Goal: Check status: Check status

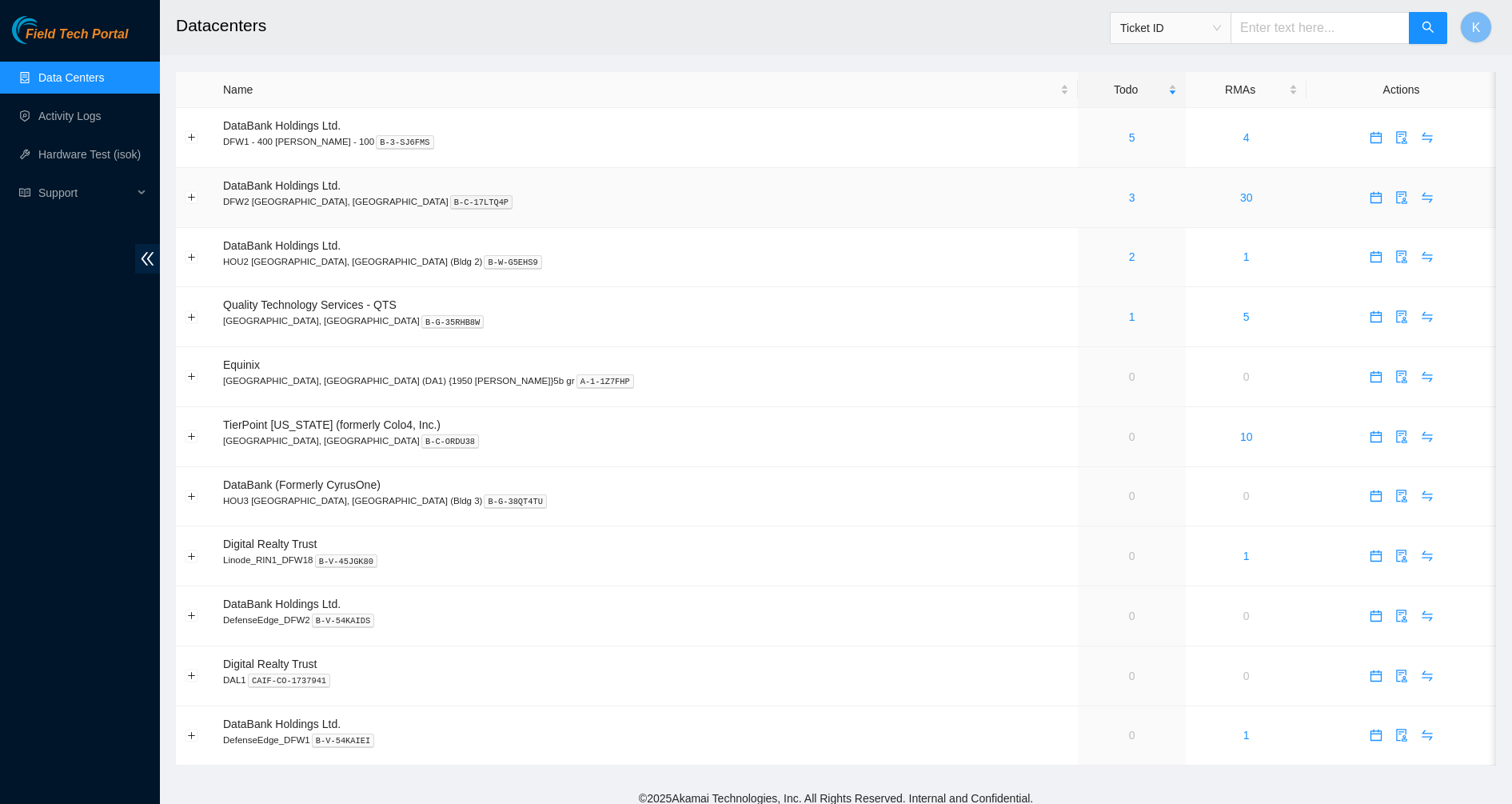
click at [1086, 197] on div "3" at bounding box center [1131, 198] width 90 height 18
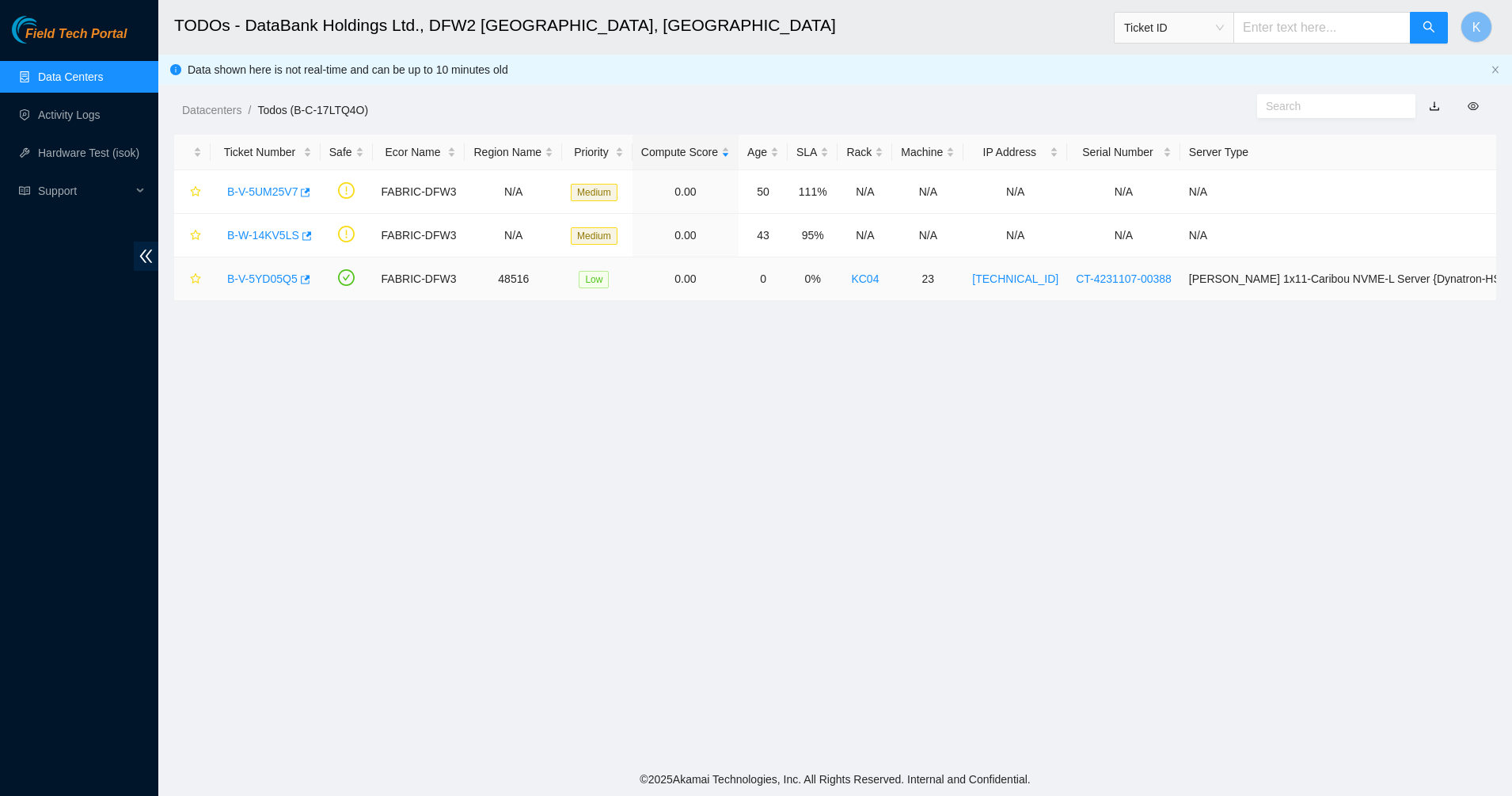
click at [253, 273] on link "B-V-5YD05Q5" at bounding box center [263, 278] width 71 height 13
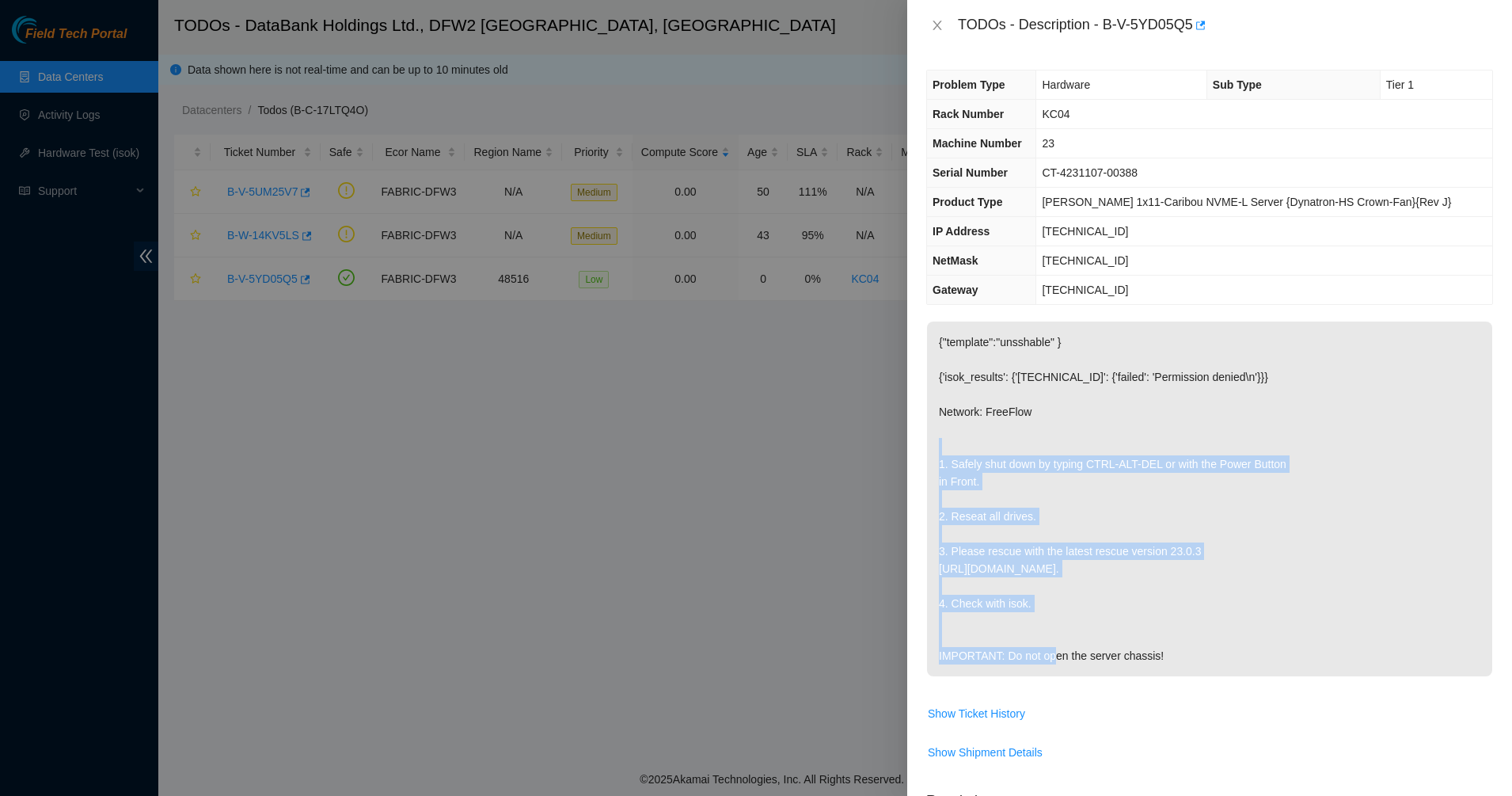
drag, startPoint x: 1052, startPoint y: 478, endPoint x: 1129, endPoint y: 606, distance: 149.4
click at [1129, 606] on p "{"template":"unsshable" } {'isok_results': {'[TECHNICAL_ID]': {'failed': 'Permi…" at bounding box center [1210, 499] width 566 height 355
click at [993, 402] on p "{"template":"unsshable" } {'isok_results': {'[TECHNICAL_ID]': {'failed': 'Permi…" at bounding box center [1210, 499] width 566 height 355
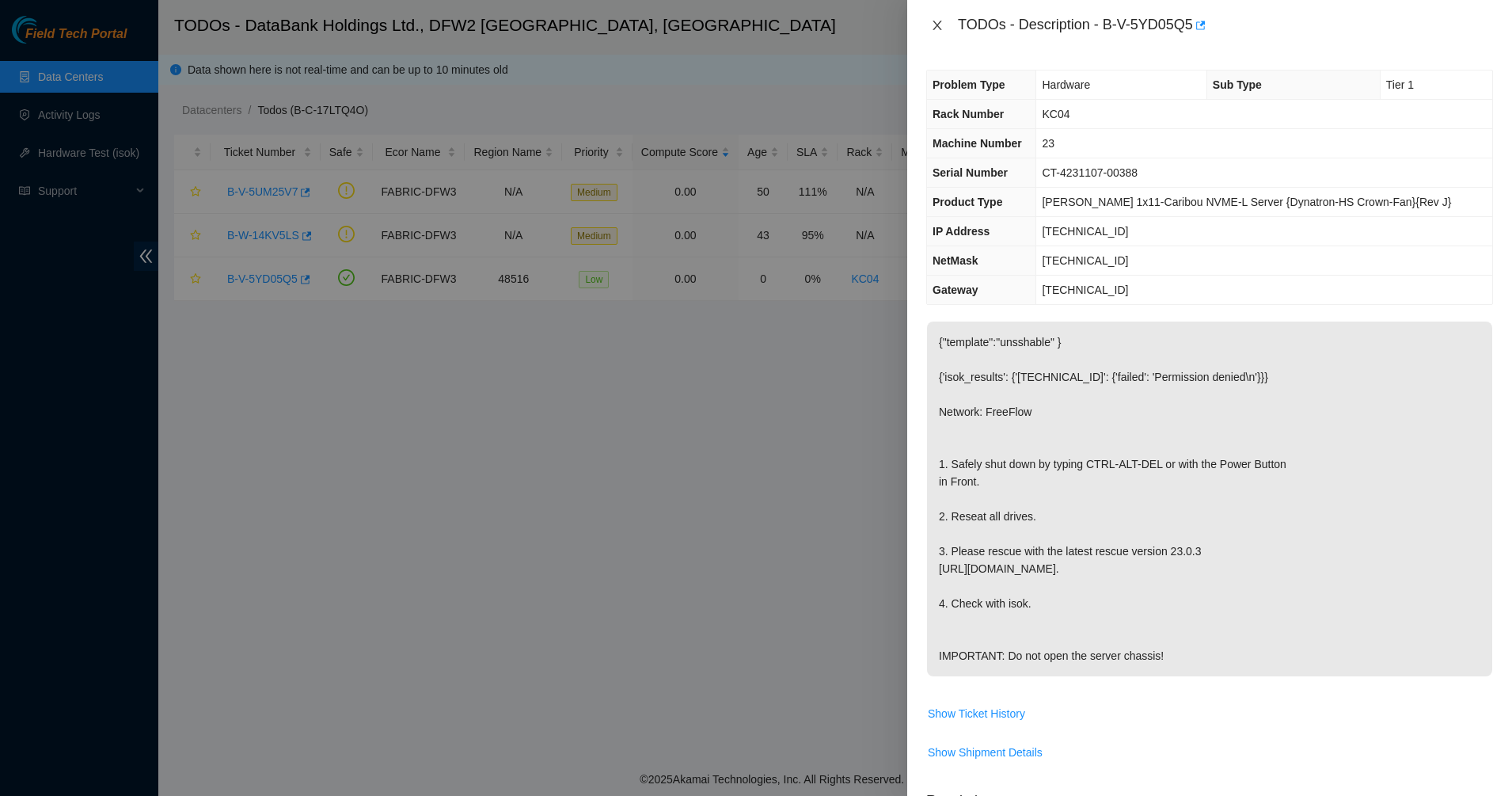
click at [940, 25] on icon "close" at bounding box center [937, 25] width 13 height 13
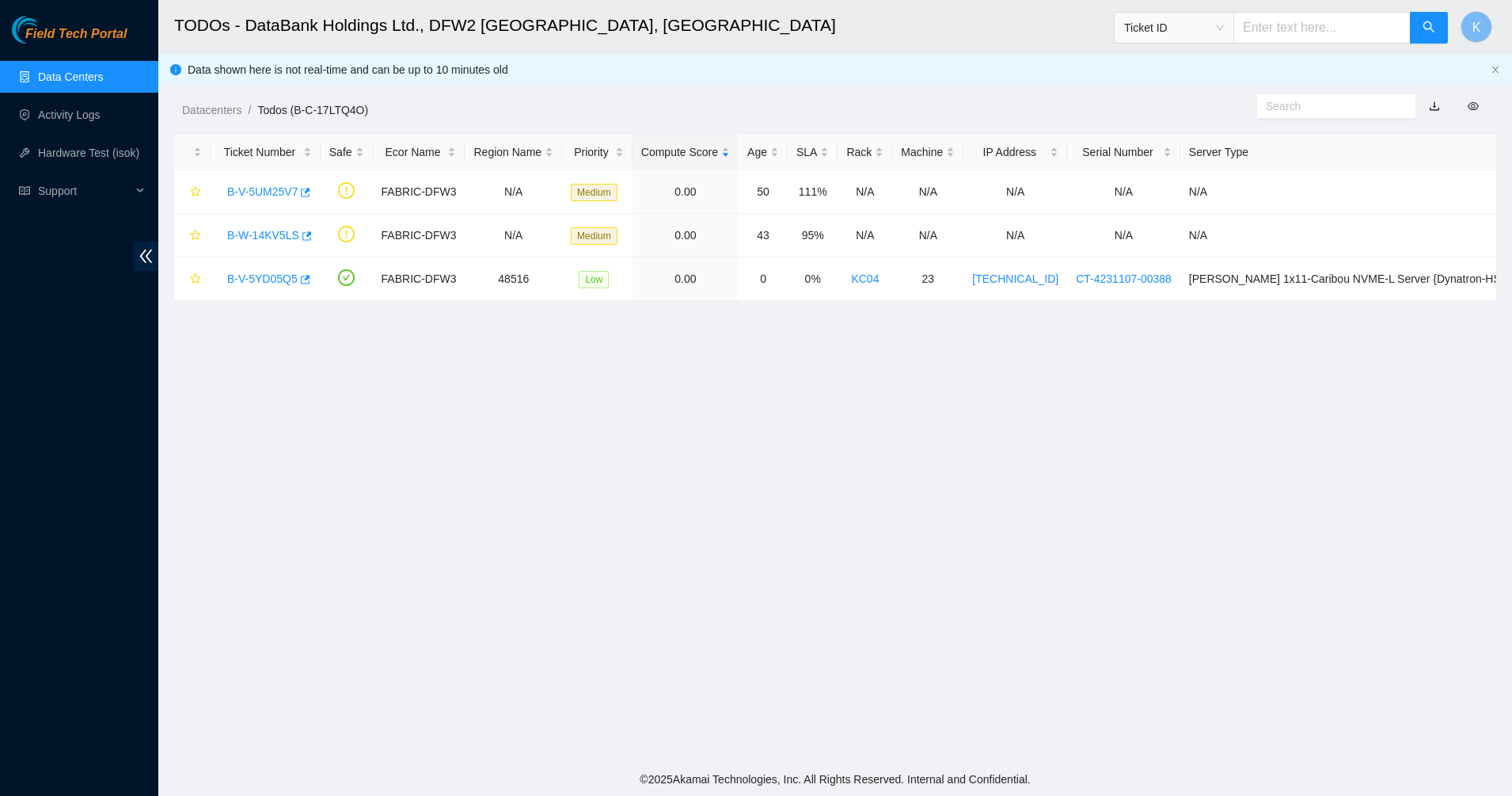
click at [1224, 33] on span "Ticket ID" at bounding box center [1175, 27] width 100 height 24
click at [1183, 179] on div "Tracking Number" at bounding box center [1189, 185] width 100 height 18
click at [1289, 21] on input "text" at bounding box center [1322, 27] width 177 height 31
click at [1348, 38] on input "text" at bounding box center [1322, 27] width 177 height 31
type input "463470063681"
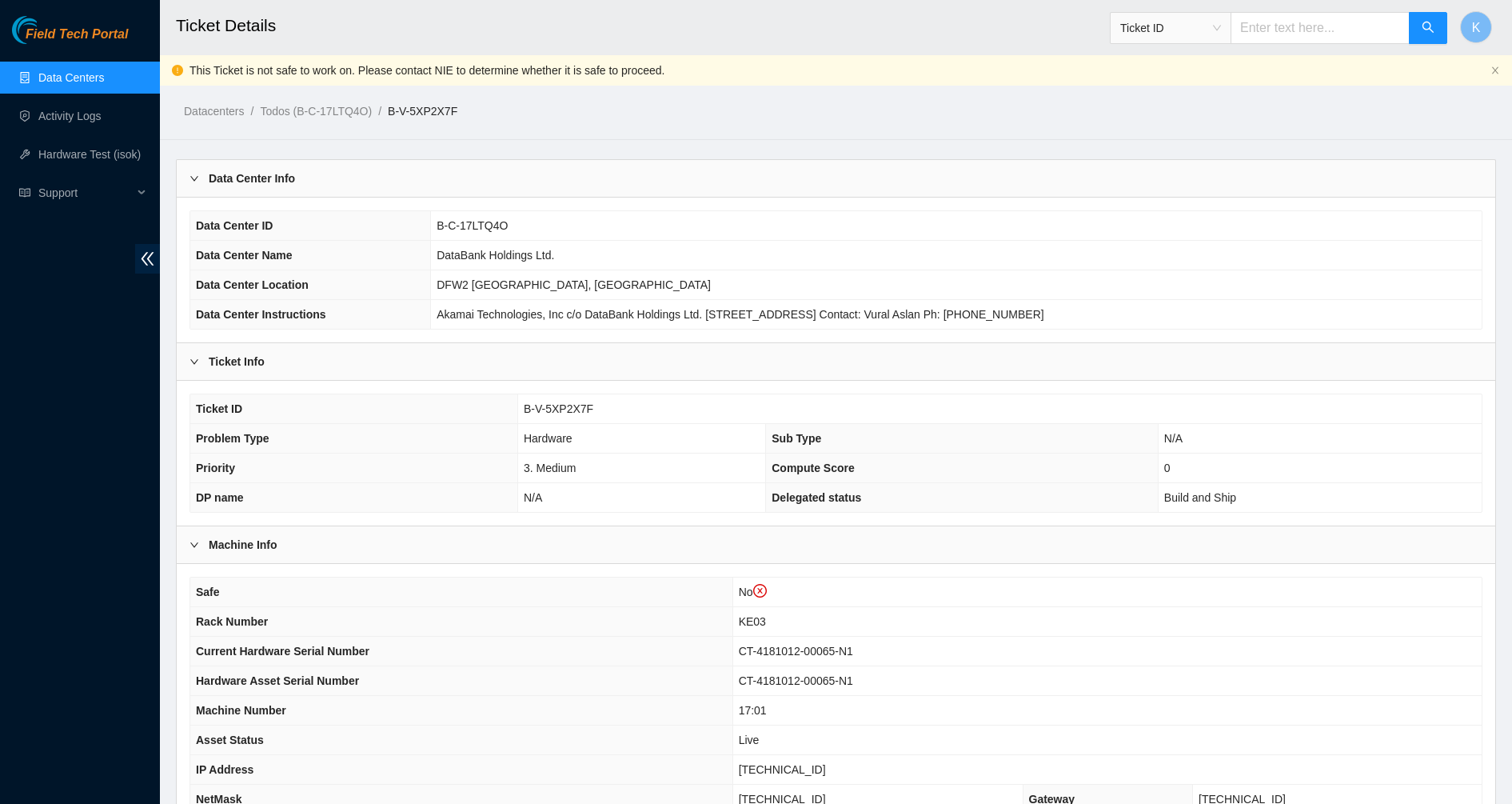
click at [1197, 29] on span "Ticket ID" at bounding box center [1170, 28] width 101 height 24
click at [1186, 185] on div "Tracking Number" at bounding box center [1186, 187] width 101 height 18
click at [1273, 7] on span "Tracking Number" at bounding box center [1279, 23] width 339 height 42
click at [1278, 26] on input "text" at bounding box center [1320, 28] width 179 height 32
type input "463470064162"
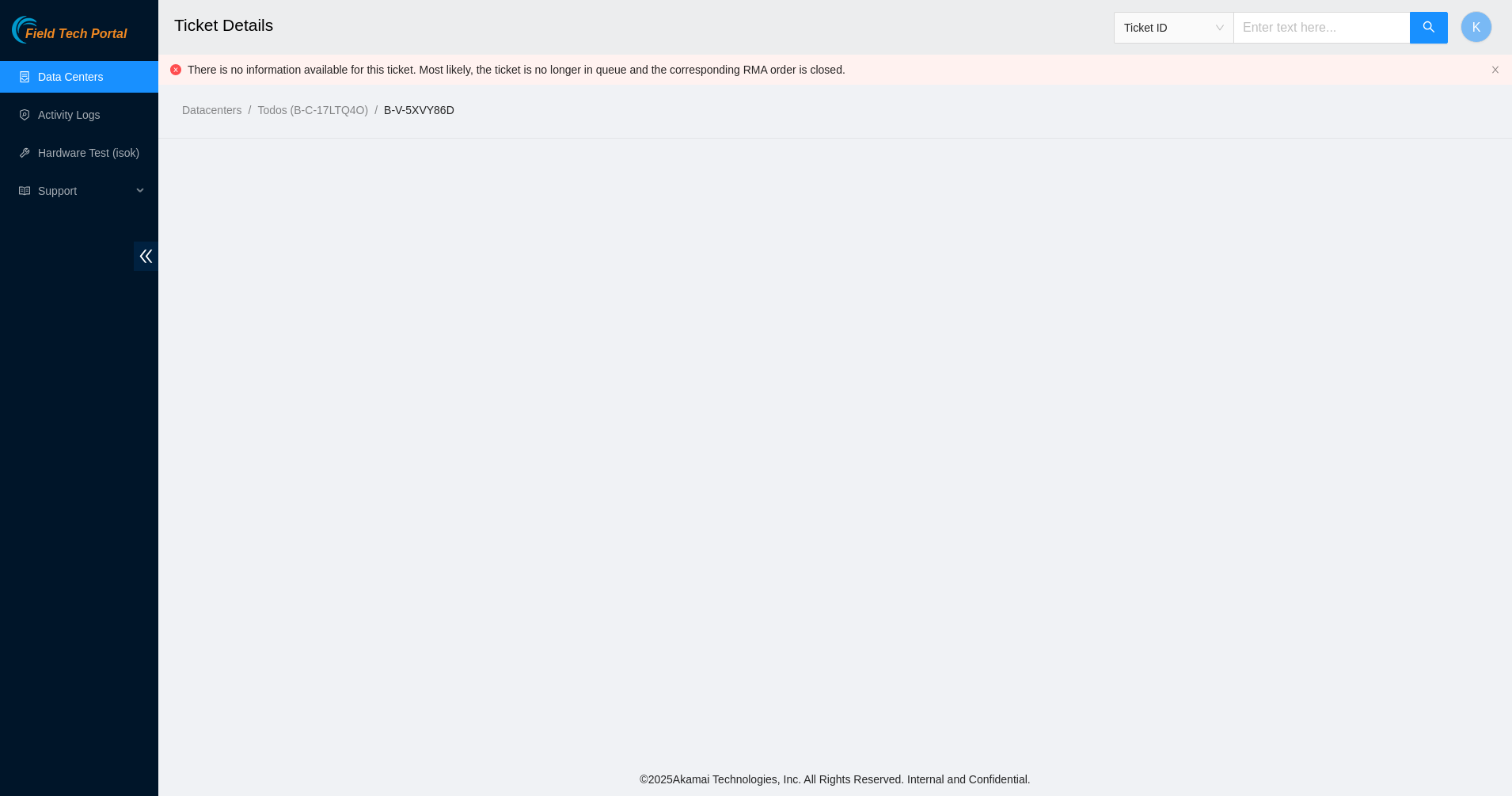
drag, startPoint x: 1110, startPoint y: 47, endPoint x: 1122, endPoint y: 42, distance: 13.0
click at [1111, 46] on h2 "Ticket Details" at bounding box center [692, 25] width 1036 height 51
click at [1216, 25] on span "Ticket ID" at bounding box center [1175, 27] width 100 height 24
click at [1191, 184] on div "Tracking Number" at bounding box center [1189, 185] width 100 height 18
click at [1309, 20] on input "text" at bounding box center [1322, 27] width 177 height 31
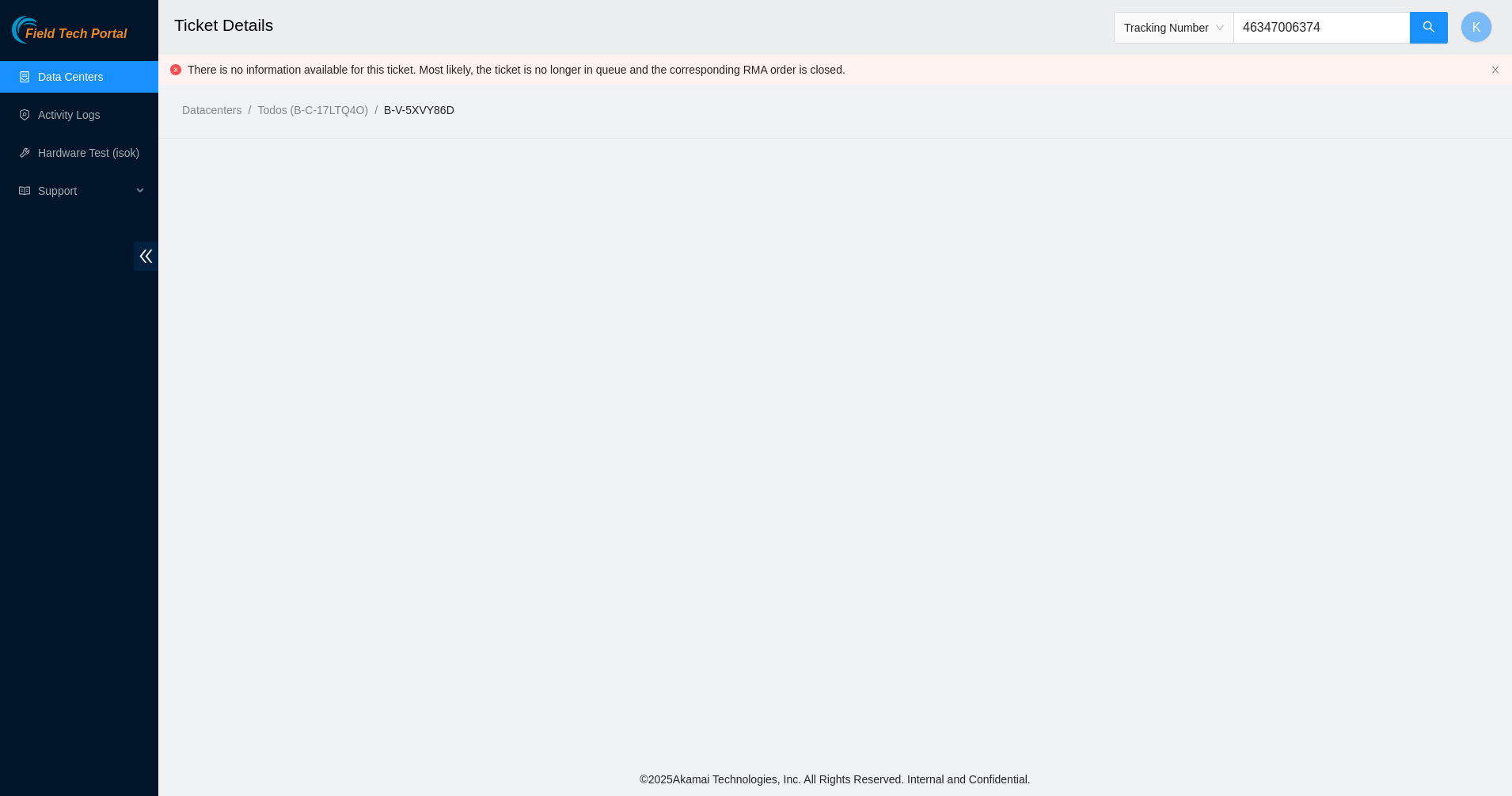
type input "463470063740"
click at [1211, 17] on span "Ticket ID" at bounding box center [1175, 27] width 100 height 24
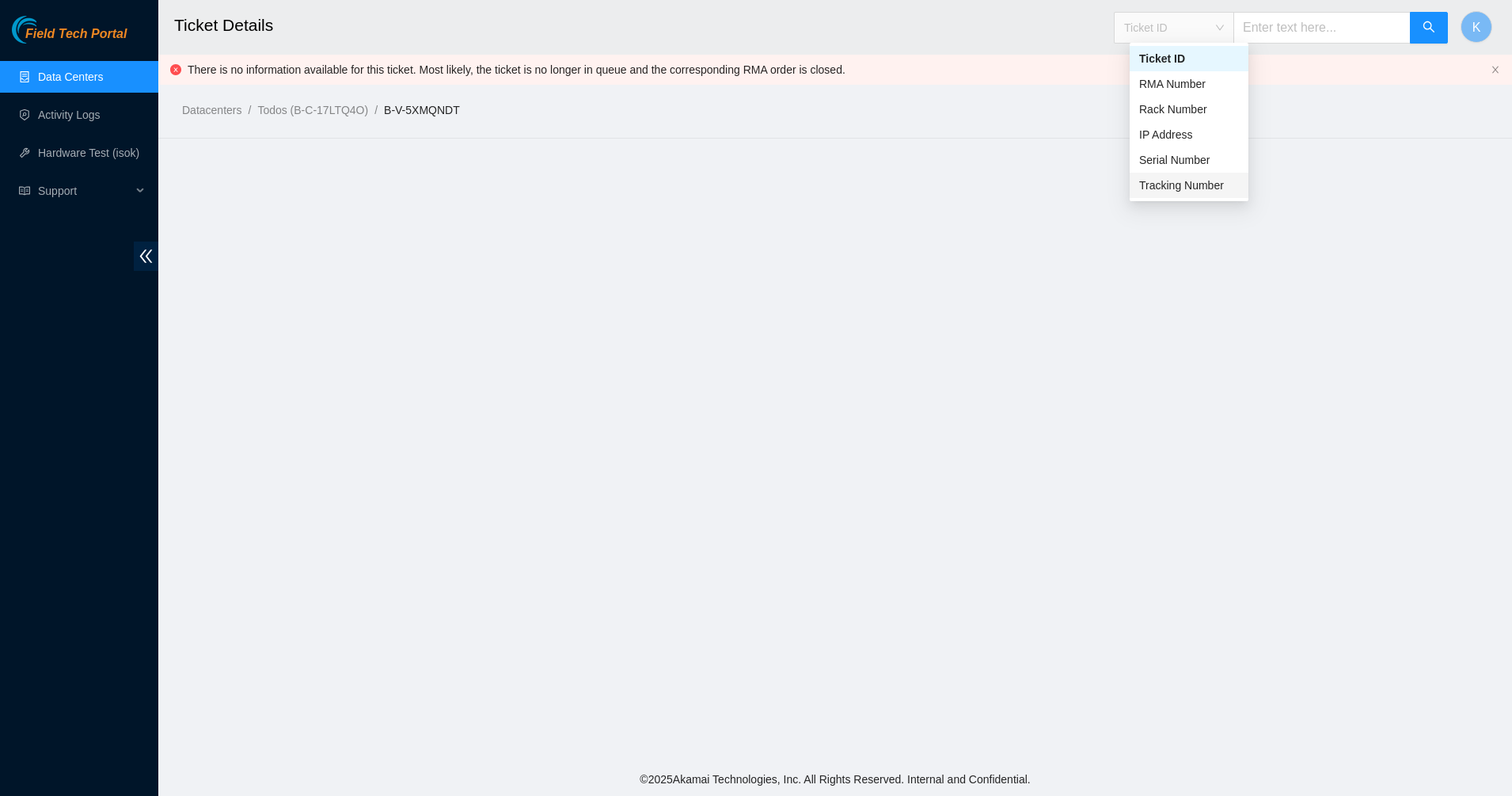
click at [1167, 181] on div "Tracking Number" at bounding box center [1189, 185] width 100 height 18
click at [1272, 38] on input "text" at bounding box center [1322, 27] width 177 height 31
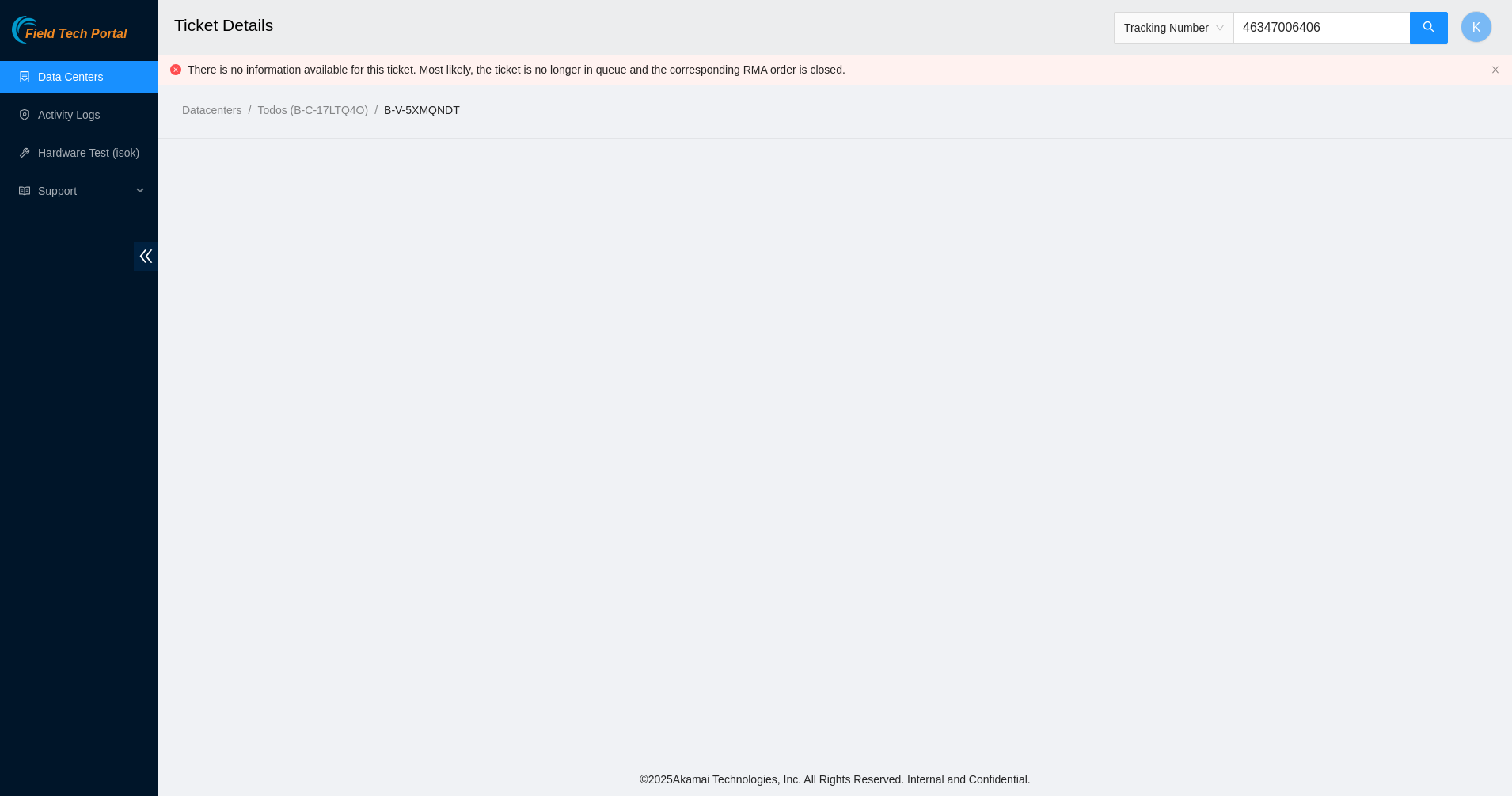
type input "463470064060"
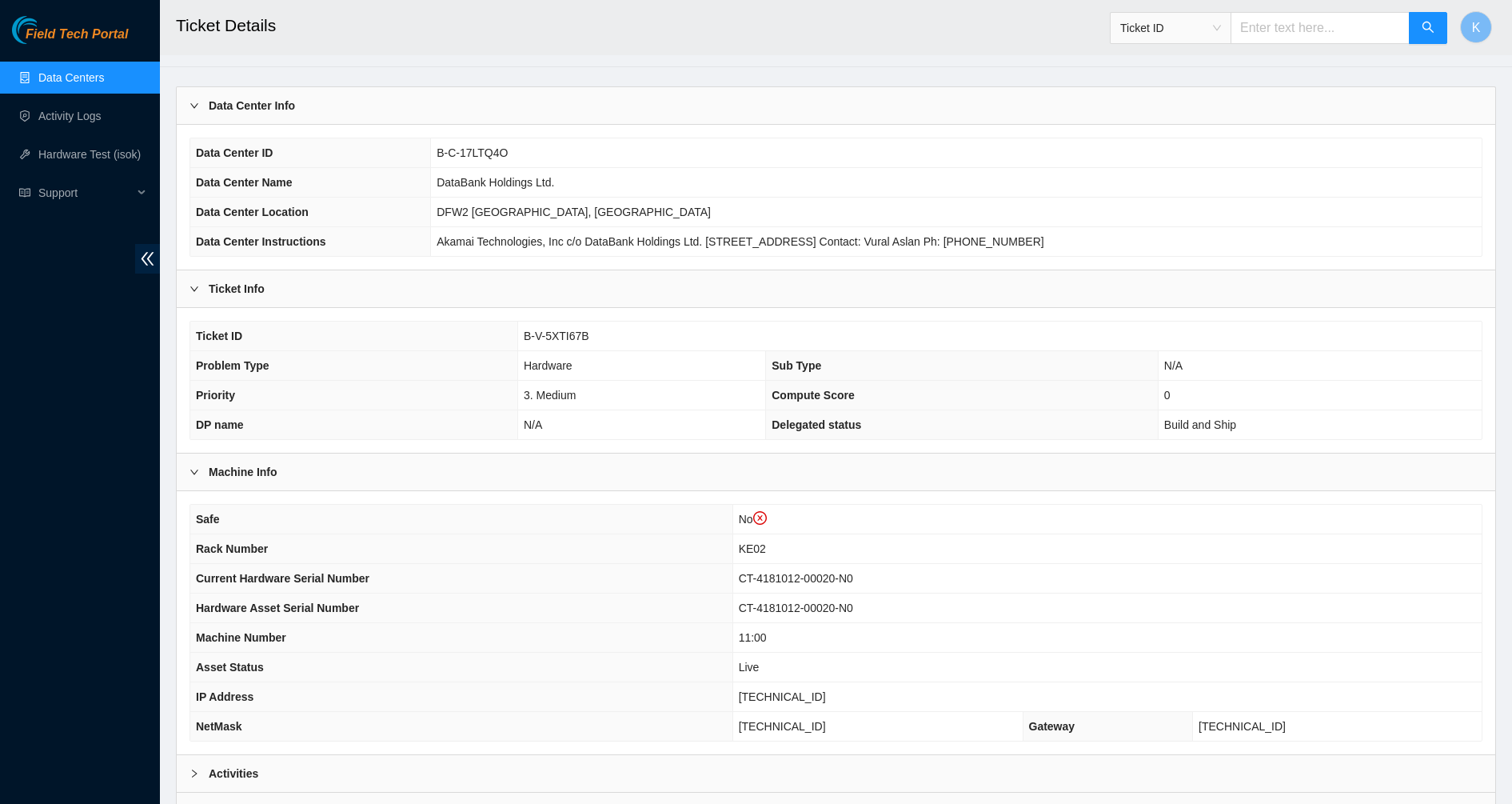
scroll to position [100, 0]
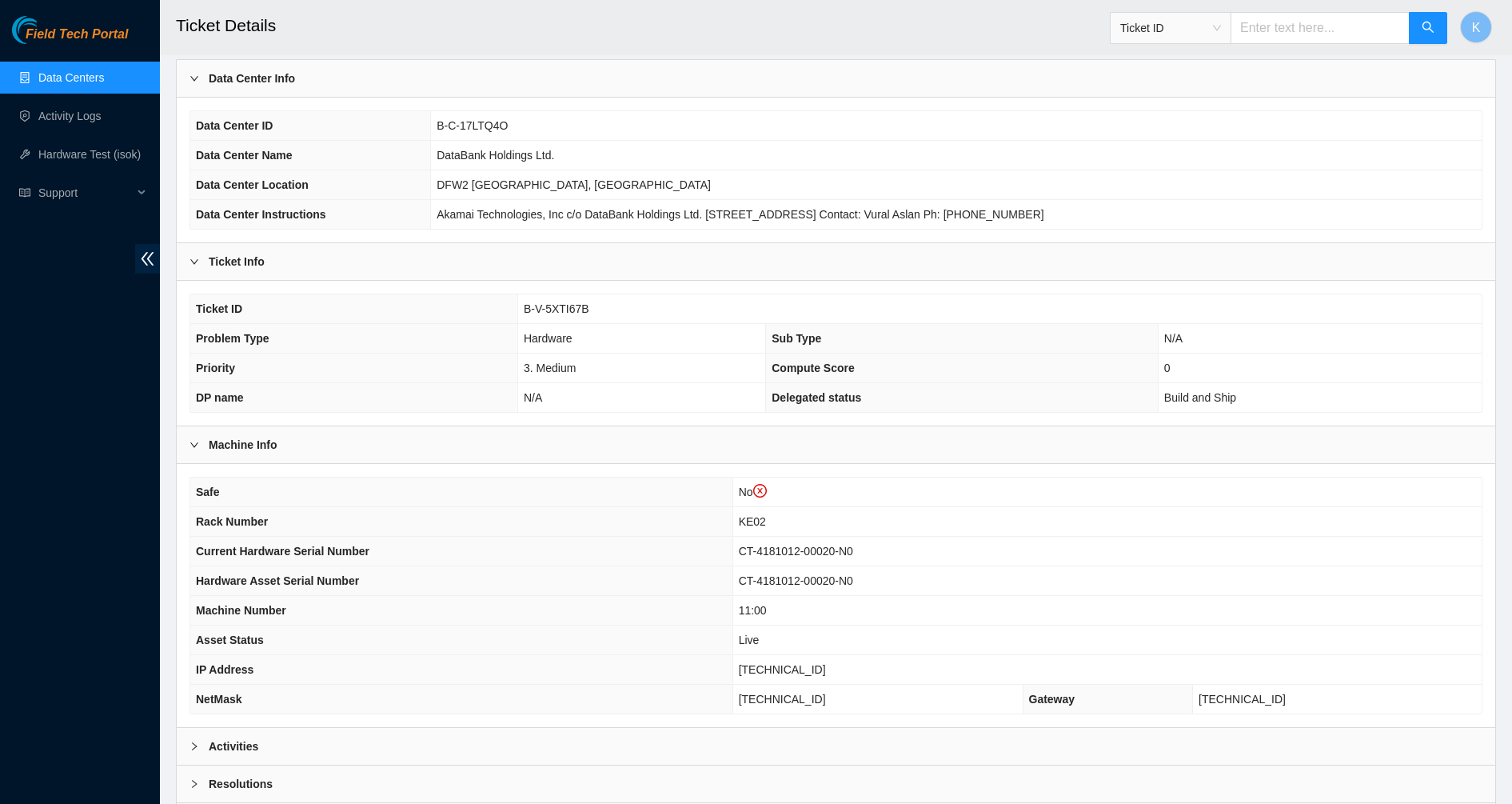
click at [48, 71] on link "Data Centers" at bounding box center [71, 77] width 65 height 13
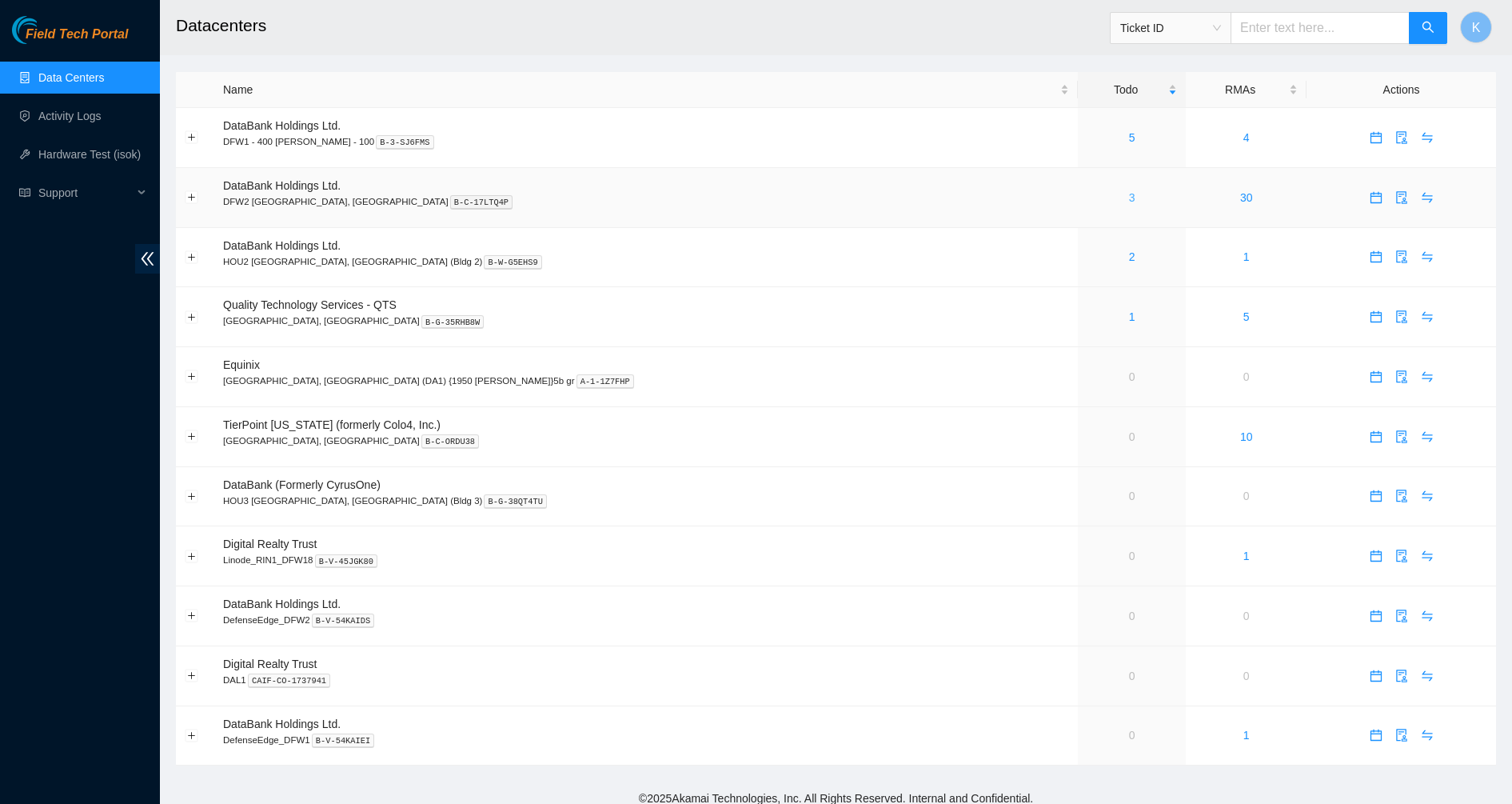
click at [1129, 199] on link "3" at bounding box center [1132, 197] width 6 height 13
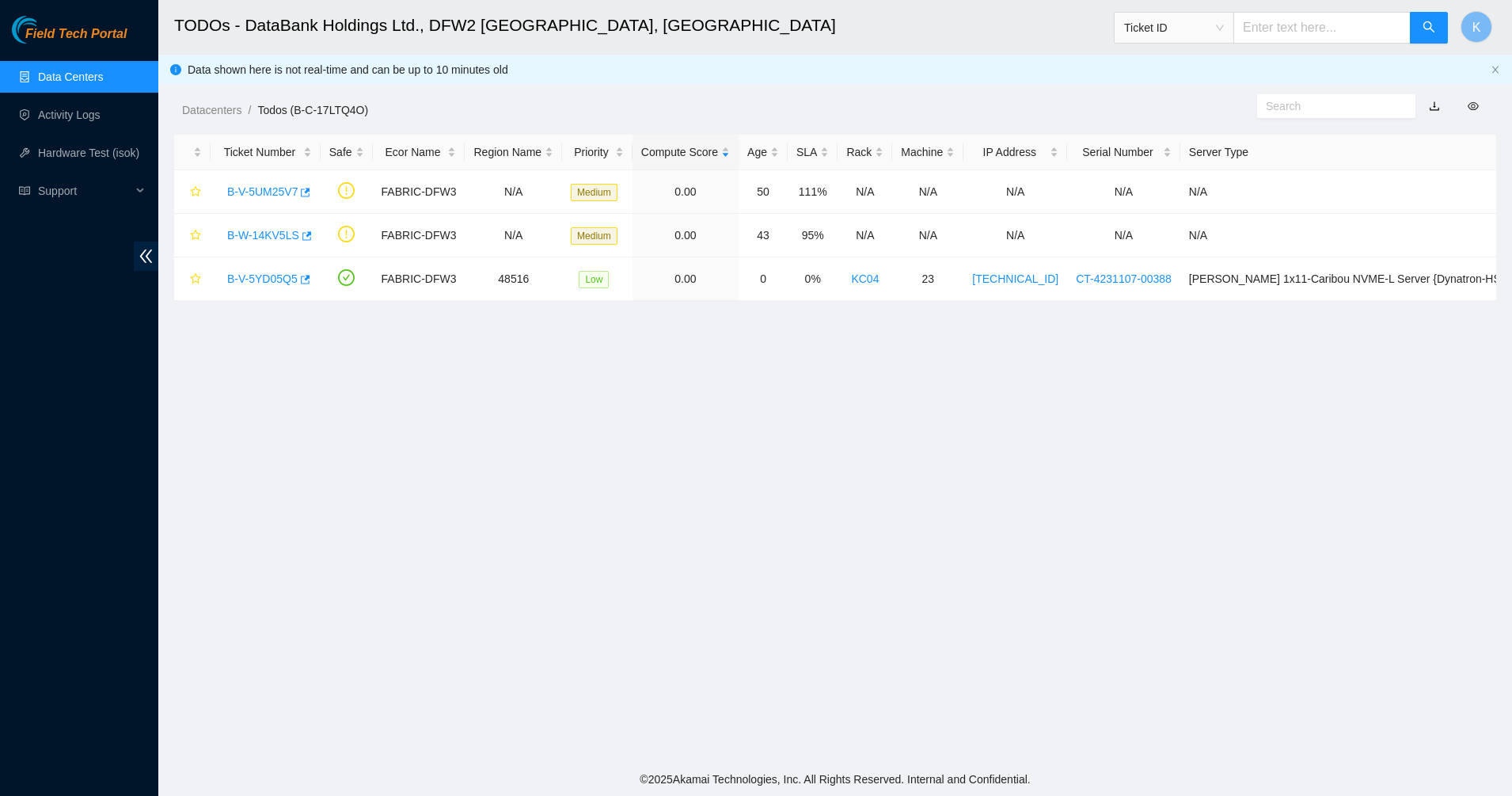
click at [1172, 26] on span "Ticket ID" at bounding box center [1175, 27] width 100 height 24
click at [1169, 178] on div "Tracking Number" at bounding box center [1189, 185] width 100 height 18
click at [1273, 30] on input "text" at bounding box center [1322, 27] width 177 height 31
type input "473665221200"
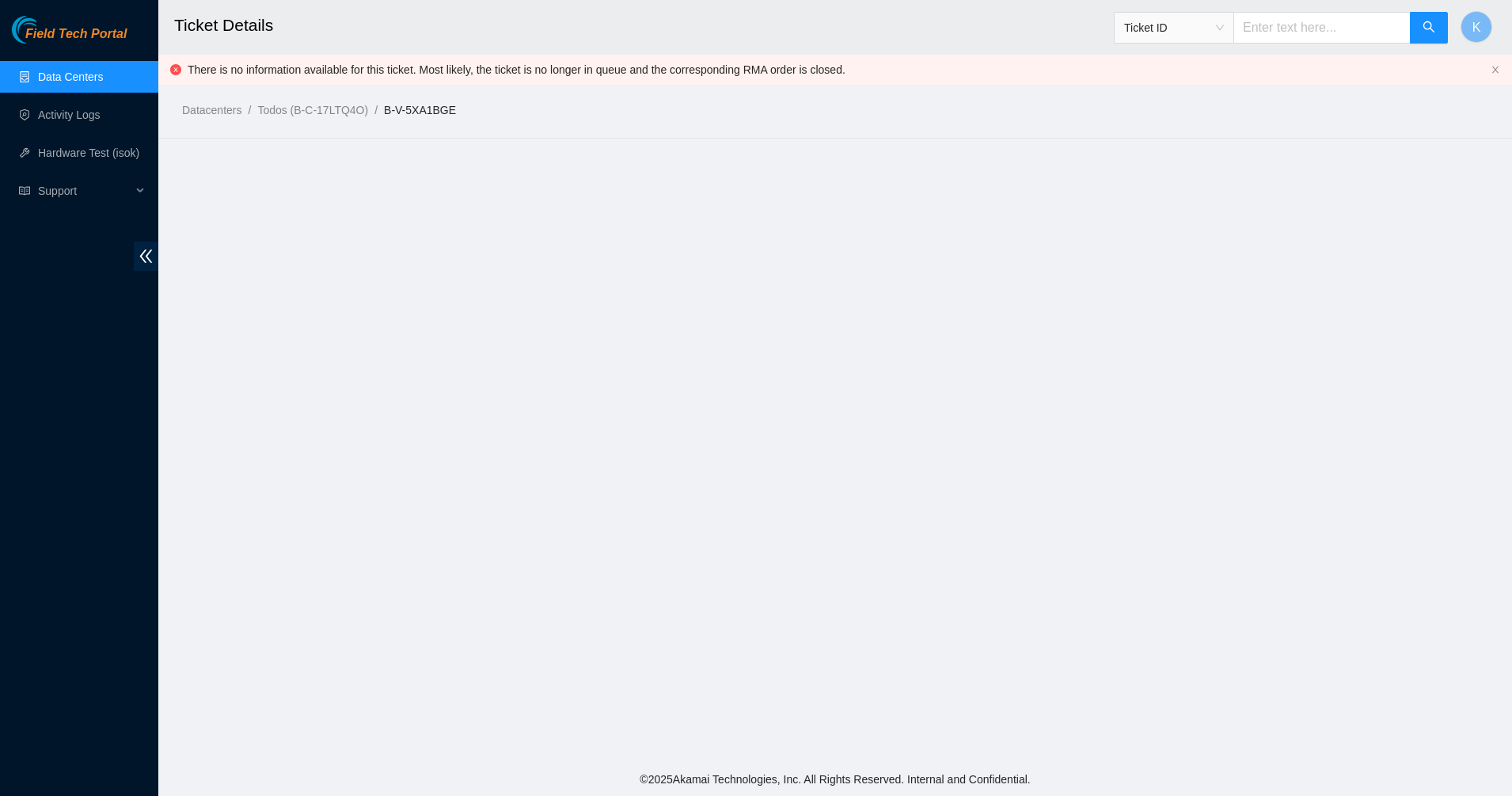
click at [466, 116] on ol "Datacenters / Todos (B-C-17LTQ4O) / B-V-5XA1BGE /" at bounding box center [679, 110] width 992 height 18
click at [458, 162] on main "Ticket Details Ticket ID K There is no information available for this ticket. M…" at bounding box center [835, 381] width 1354 height 763
